Goal: Information Seeking & Learning: Find specific fact

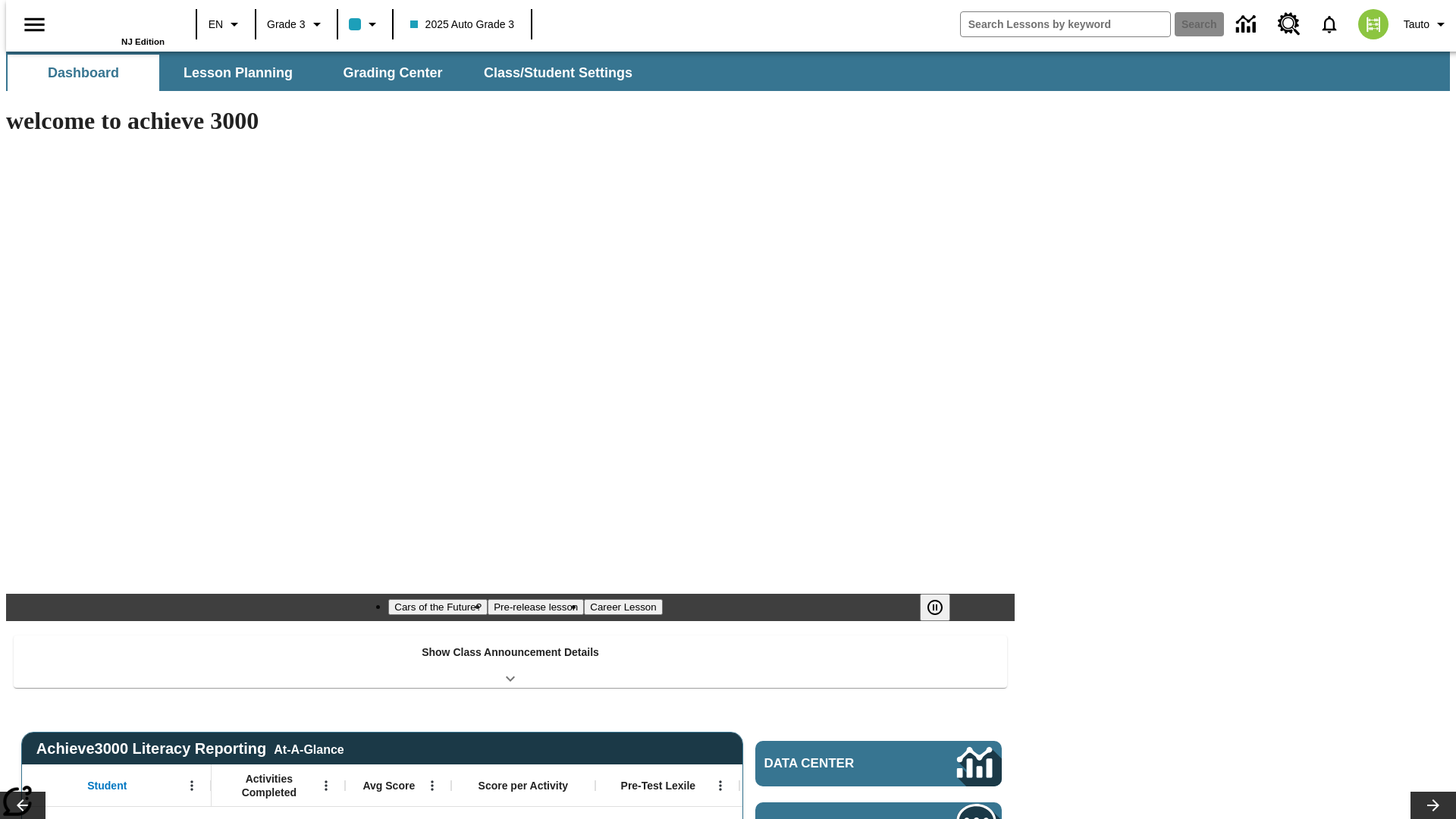
type input "-1"
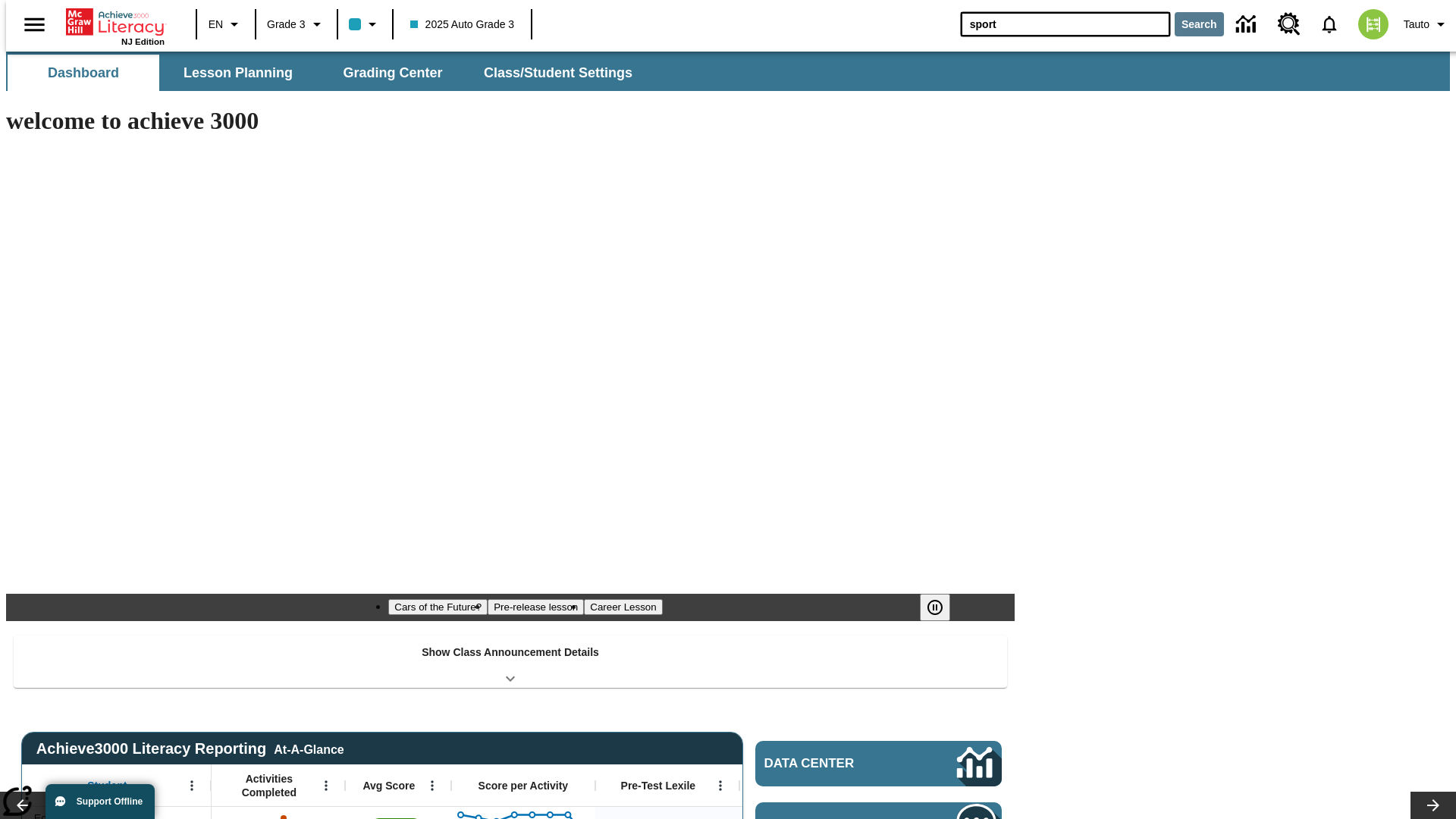
type input "sport"
click at [1190, 24] on button "Search" at bounding box center [1199, 24] width 49 height 24
